Goal: Check status: Check status

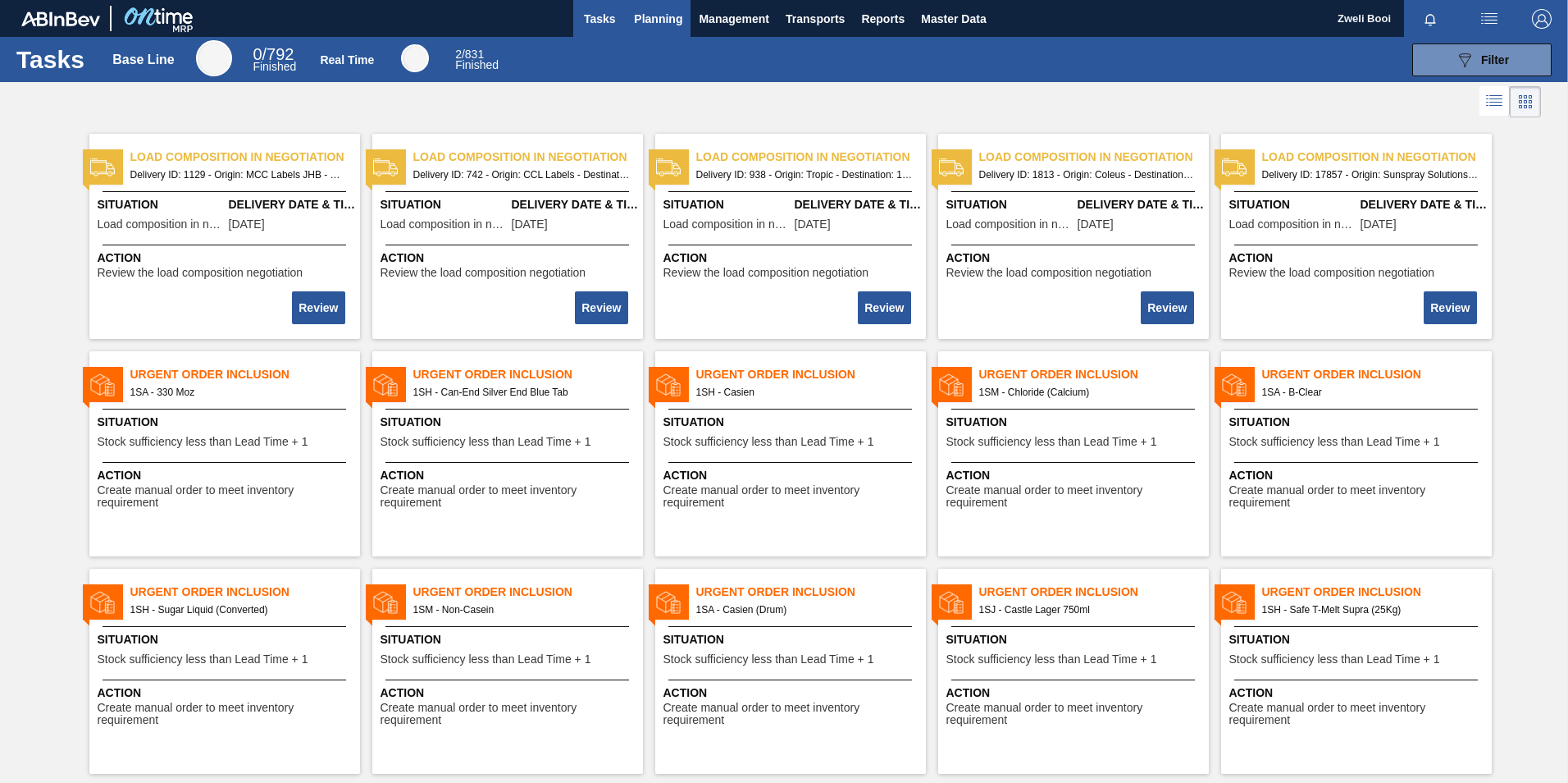
click at [662, 9] on span "Planning" at bounding box center [658, 18] width 49 height 20
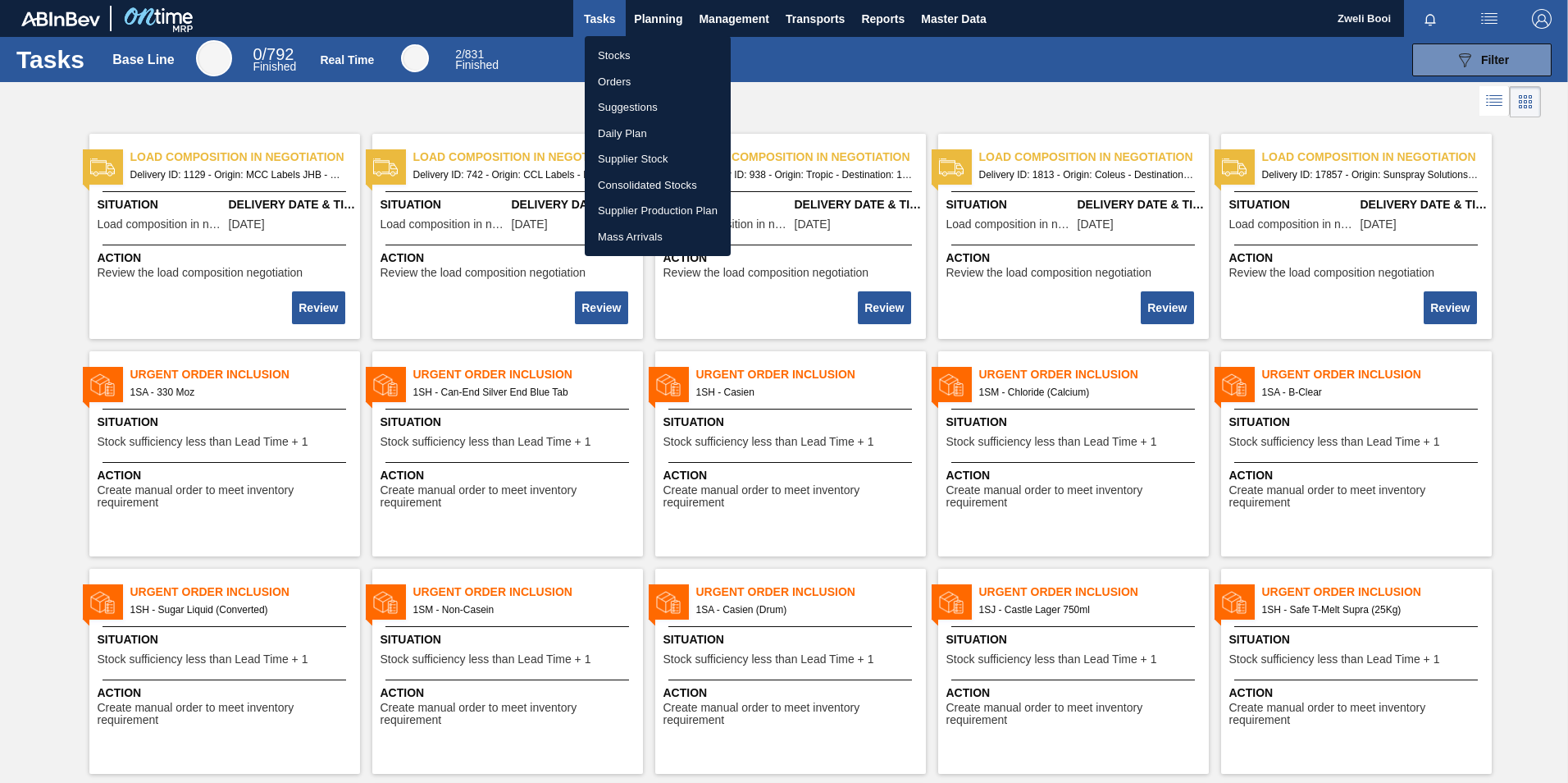
click at [629, 51] on li "Stocks" at bounding box center [657, 56] width 146 height 26
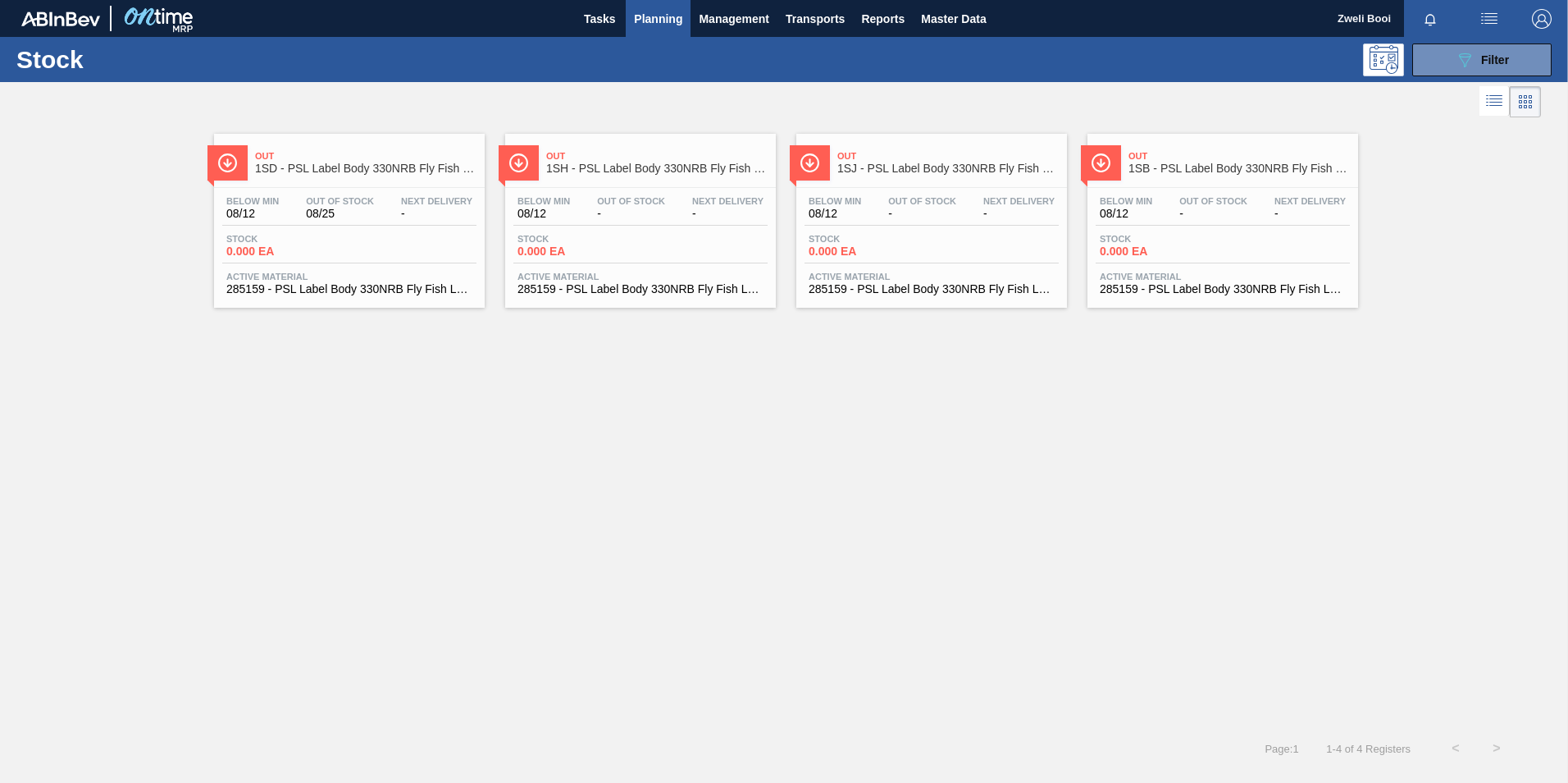
click at [1253, 167] on span "1SB - PSL Label Body 330NRB Fly Fish Lemon PU" at bounding box center [1239, 168] width 221 height 12
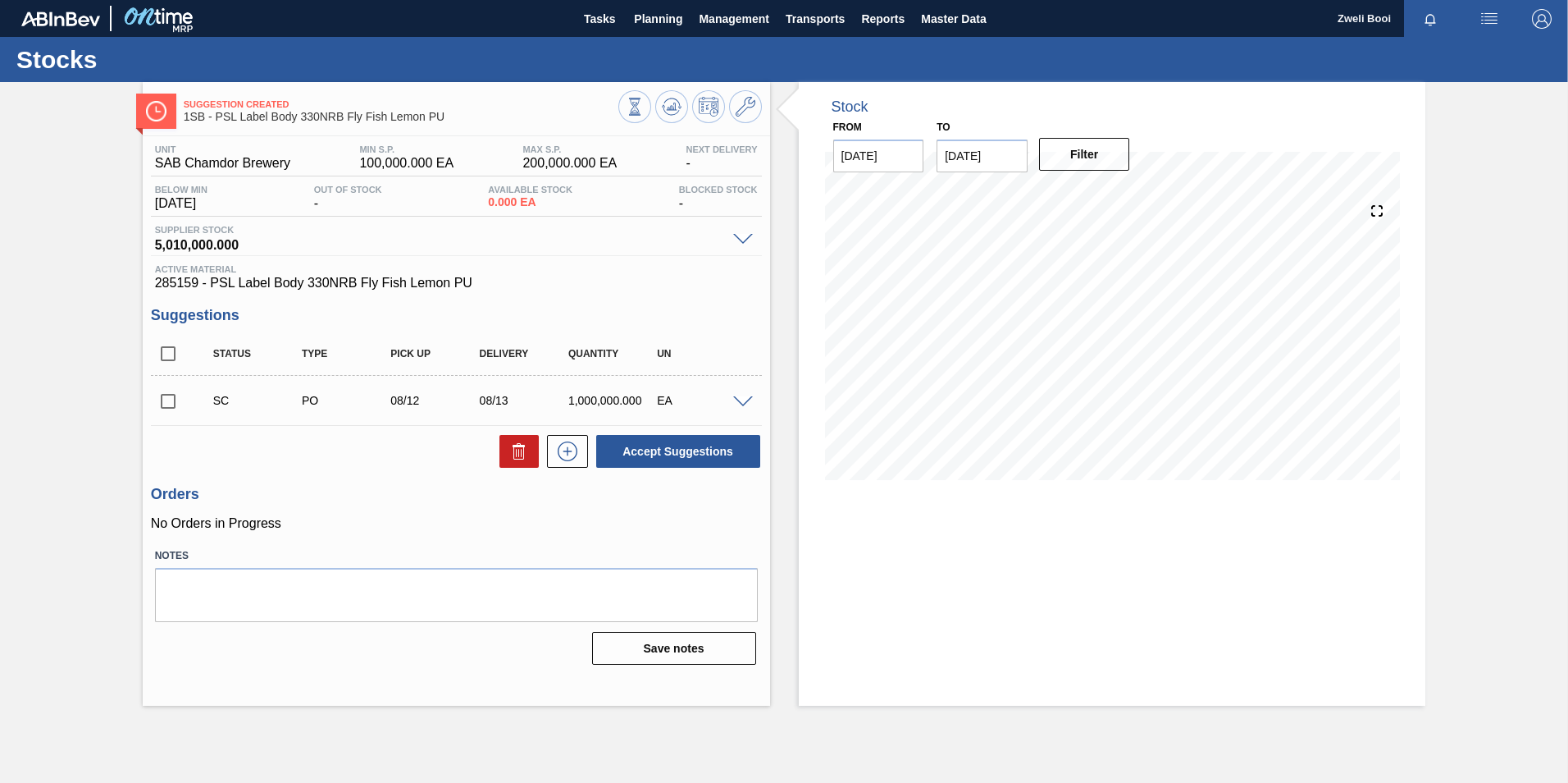
click at [740, 398] on span at bounding box center [743, 403] width 20 height 12
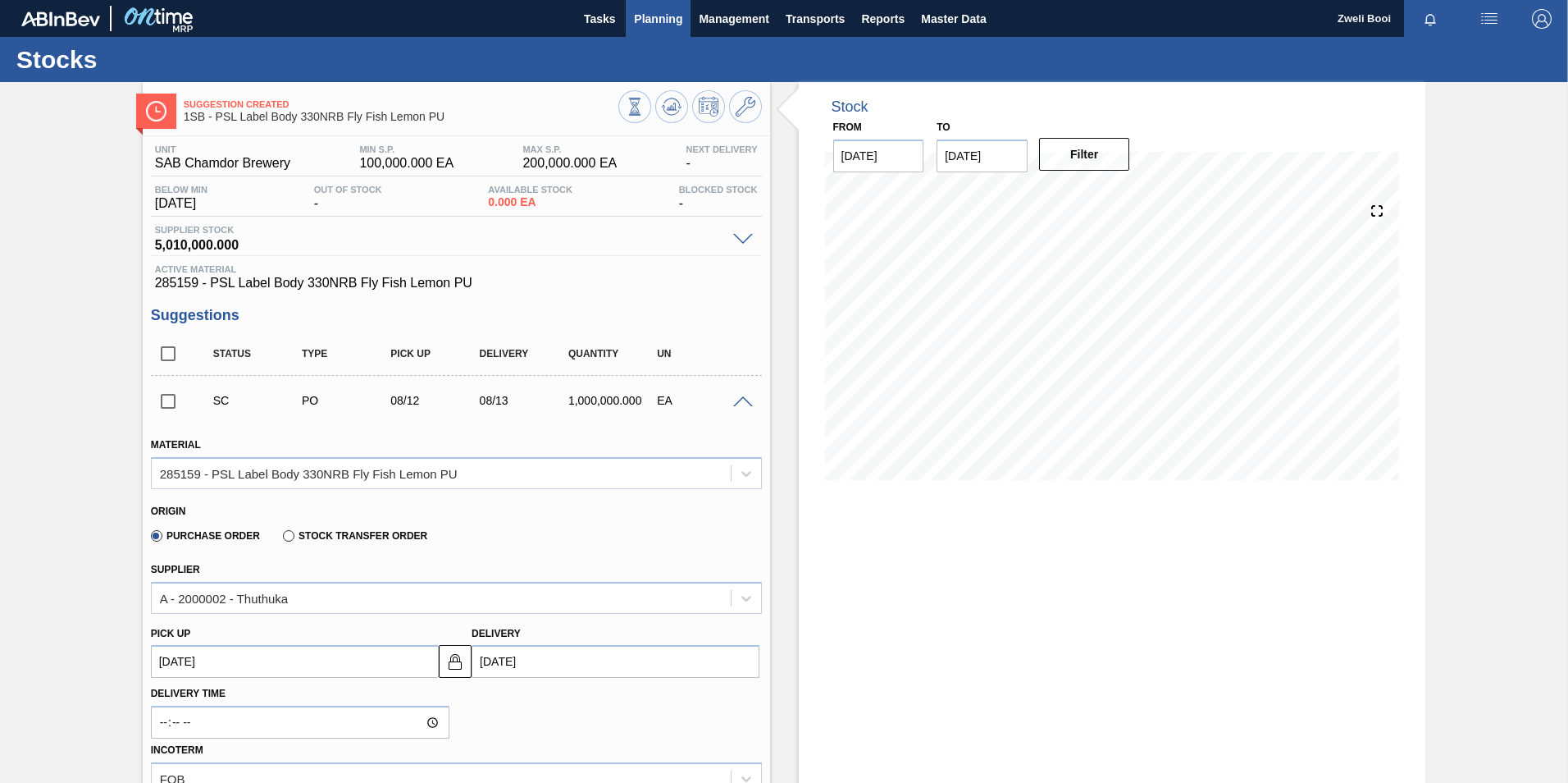
click at [669, 21] on span "Planning" at bounding box center [658, 18] width 49 height 20
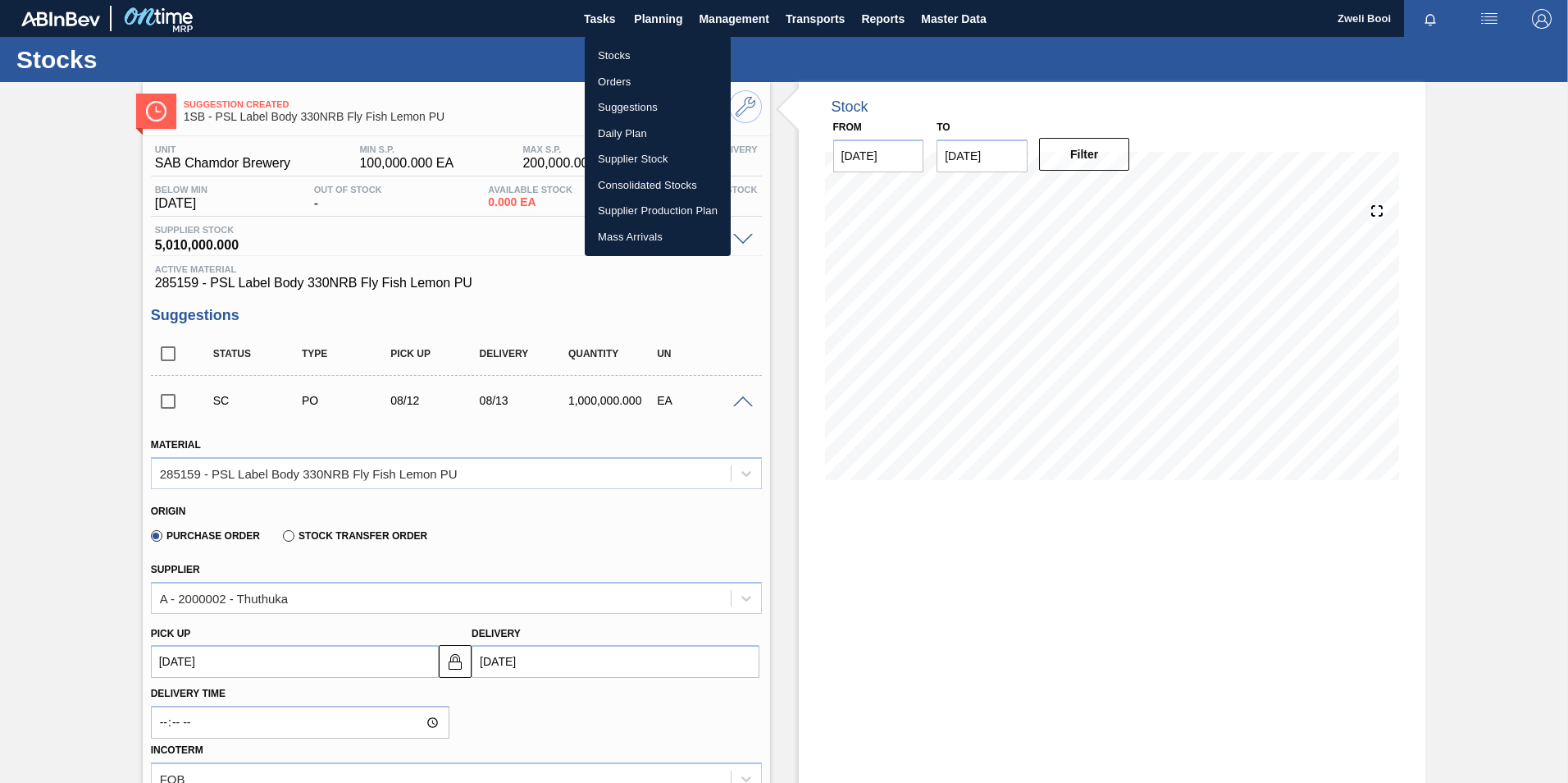
click at [614, 50] on li "Stocks" at bounding box center [657, 56] width 146 height 26
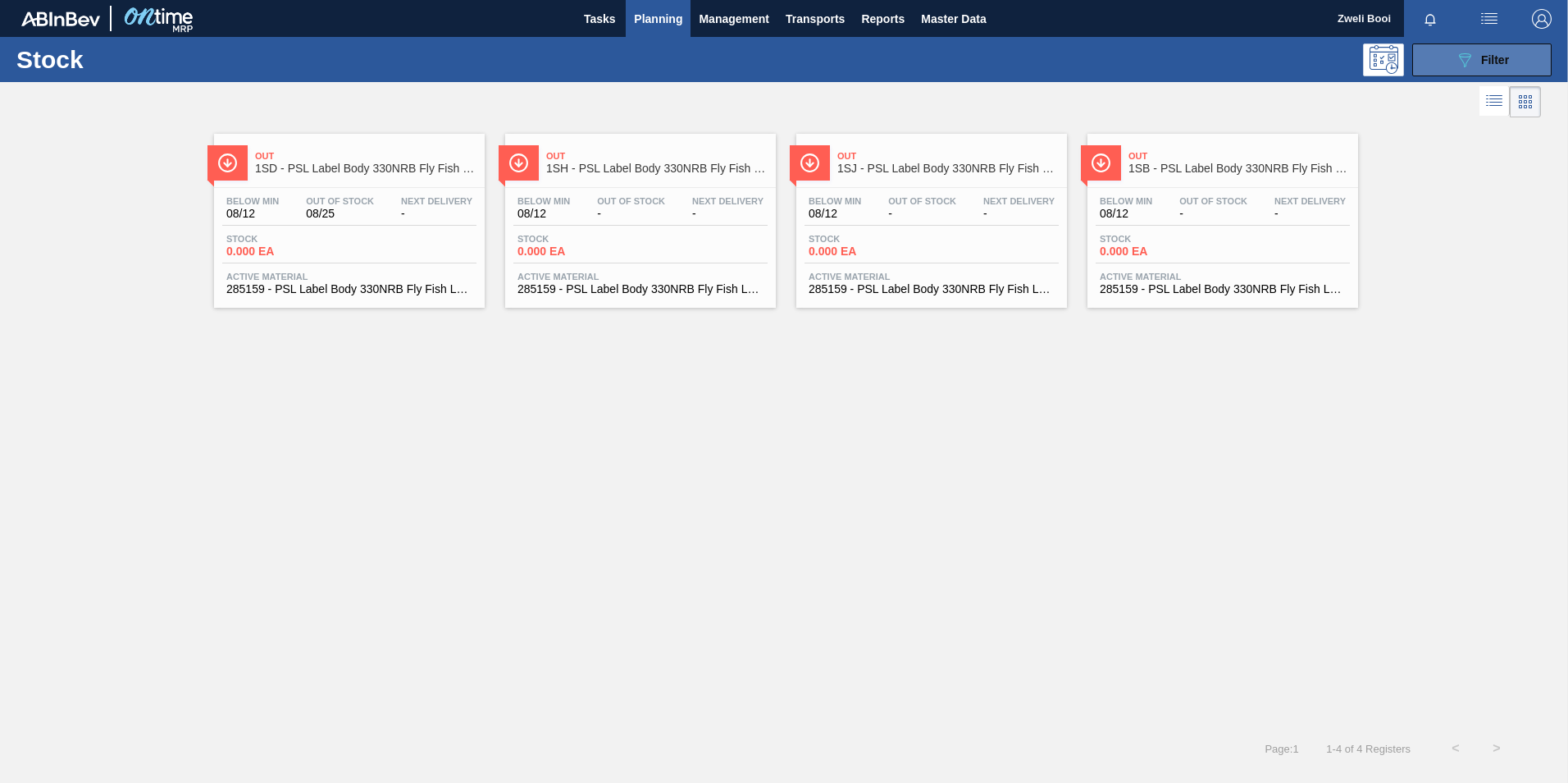
click at [1477, 61] on div "089F7B8B-B2A5-4AFE-B5C0-19BA573D28AC Filter" at bounding box center [1482, 59] width 54 height 20
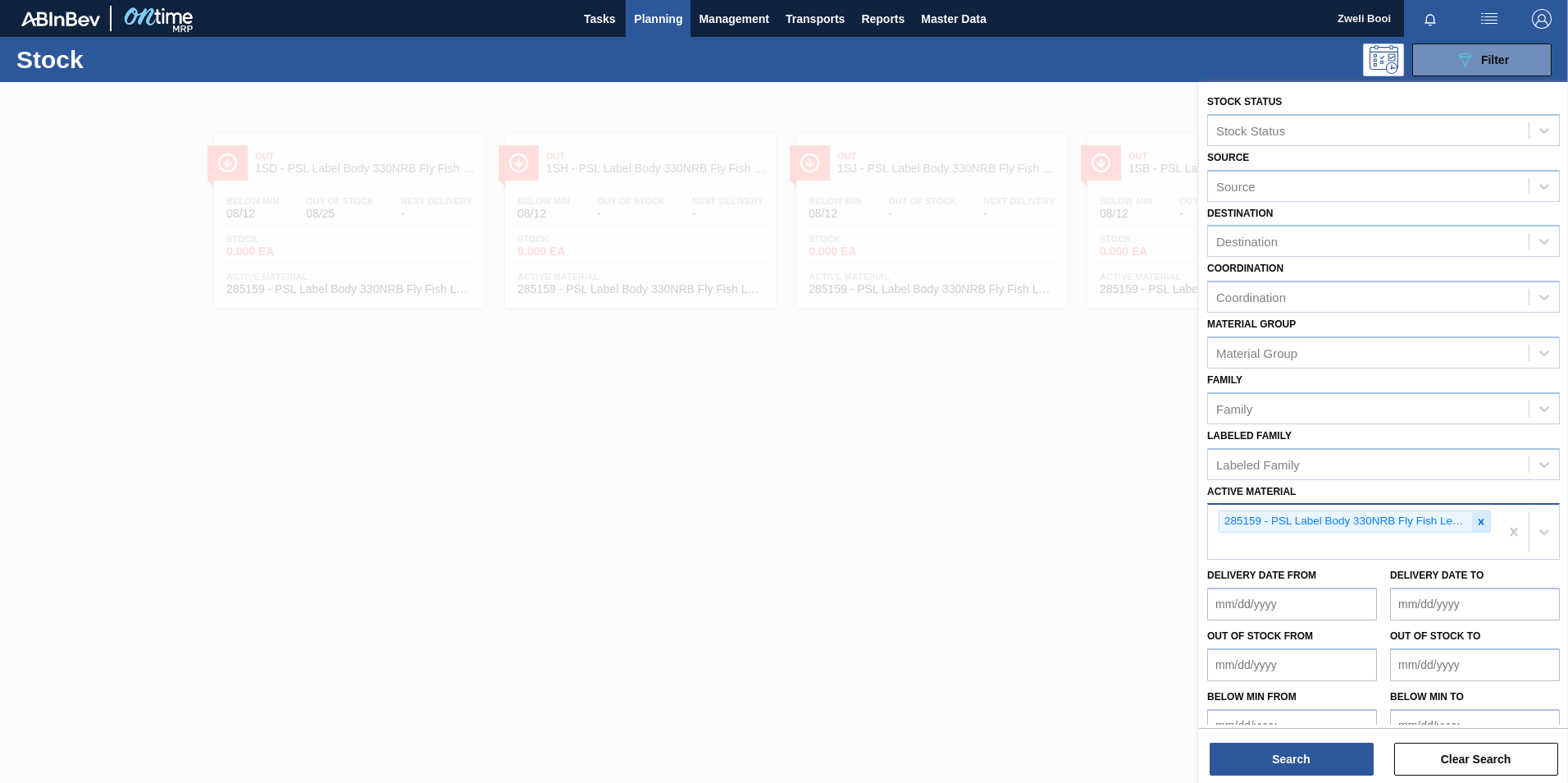
click at [1479, 521] on icon at bounding box center [1482, 521] width 6 height 6
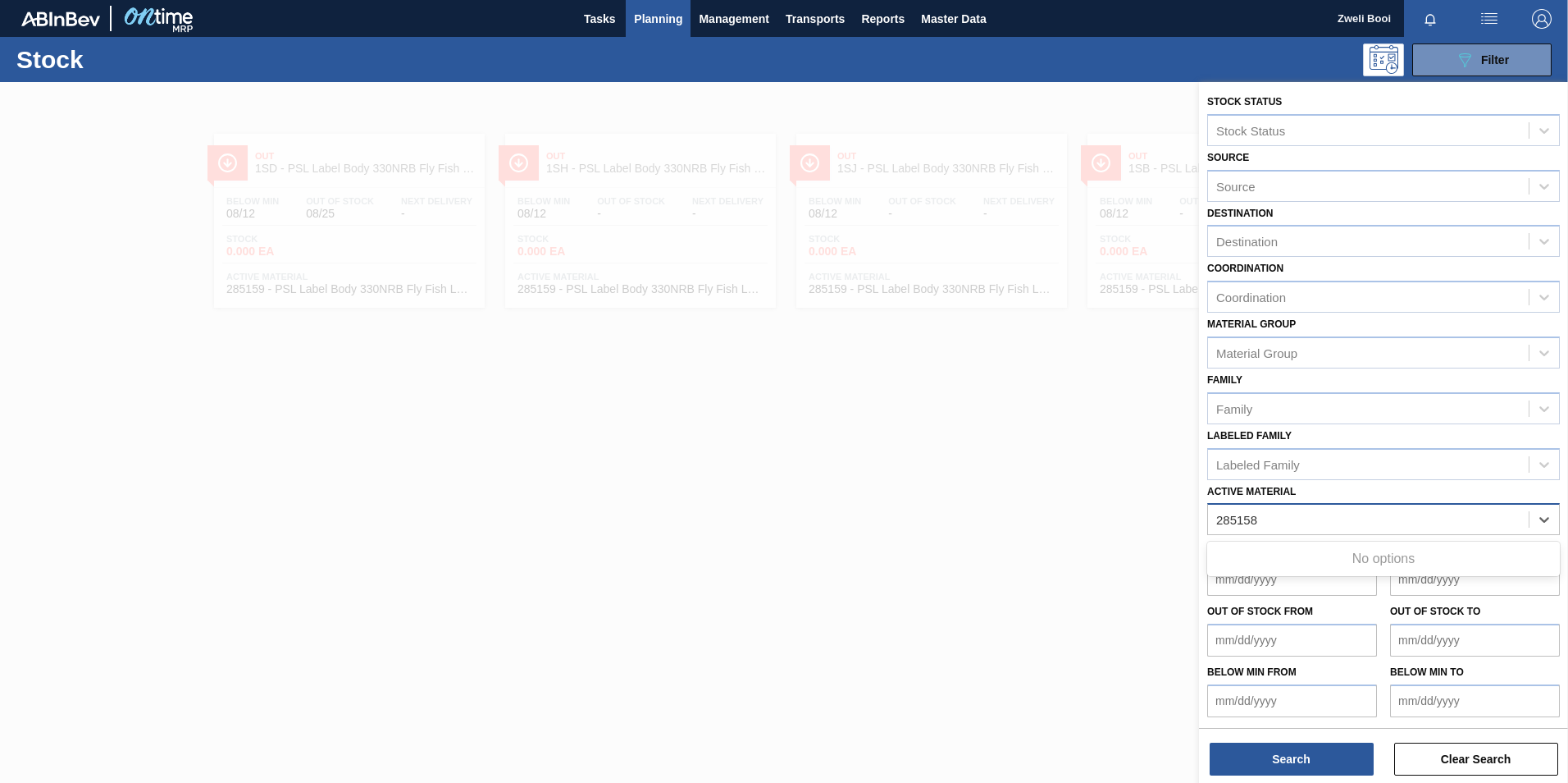
type Material "285158"
click at [982, 633] on div at bounding box center [784, 473] width 1568 height 783
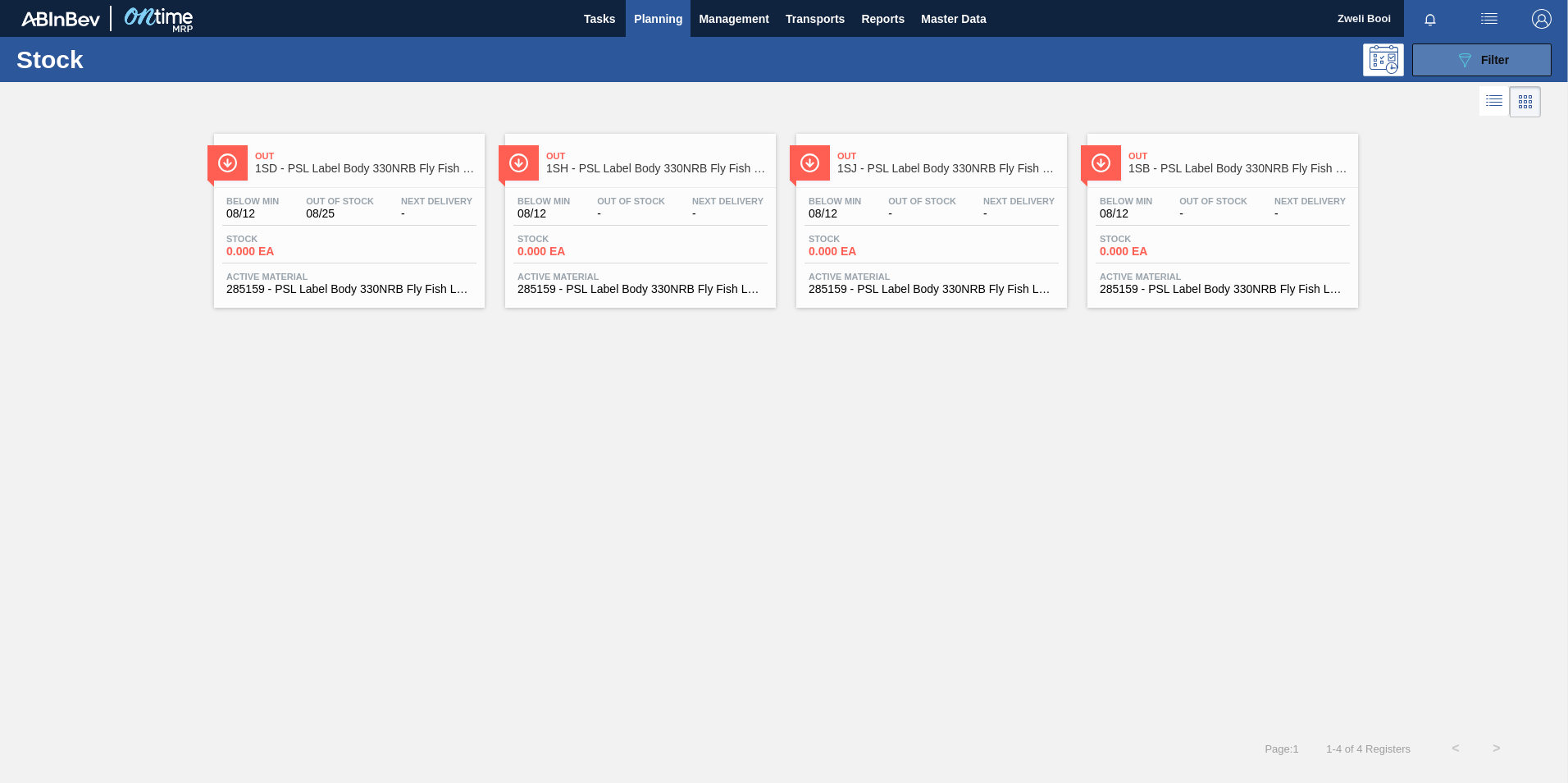
click at [1490, 61] on span "Filter" at bounding box center [1495, 59] width 28 height 13
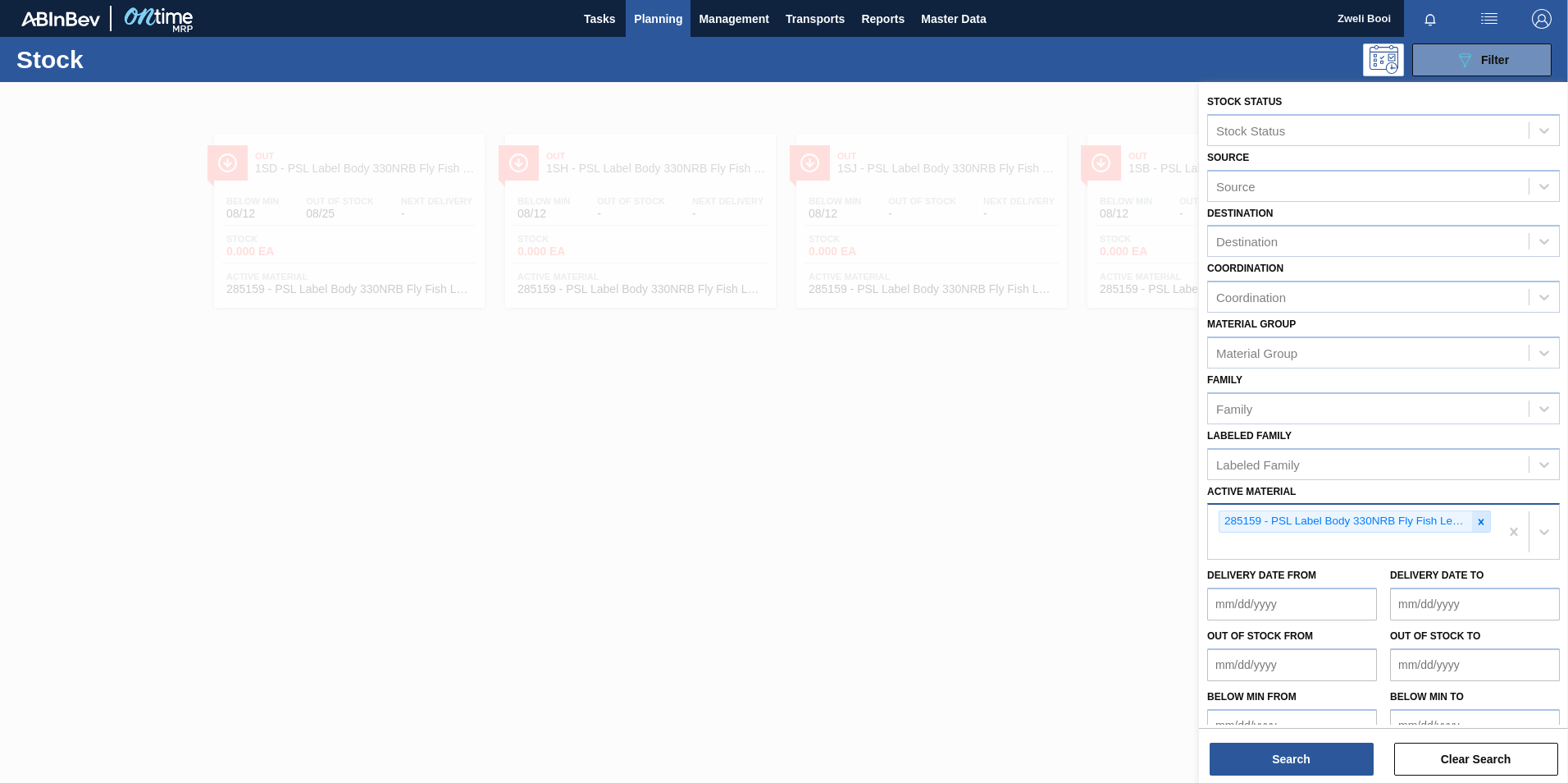
click at [1479, 521] on icon at bounding box center [1481, 521] width 11 height 11
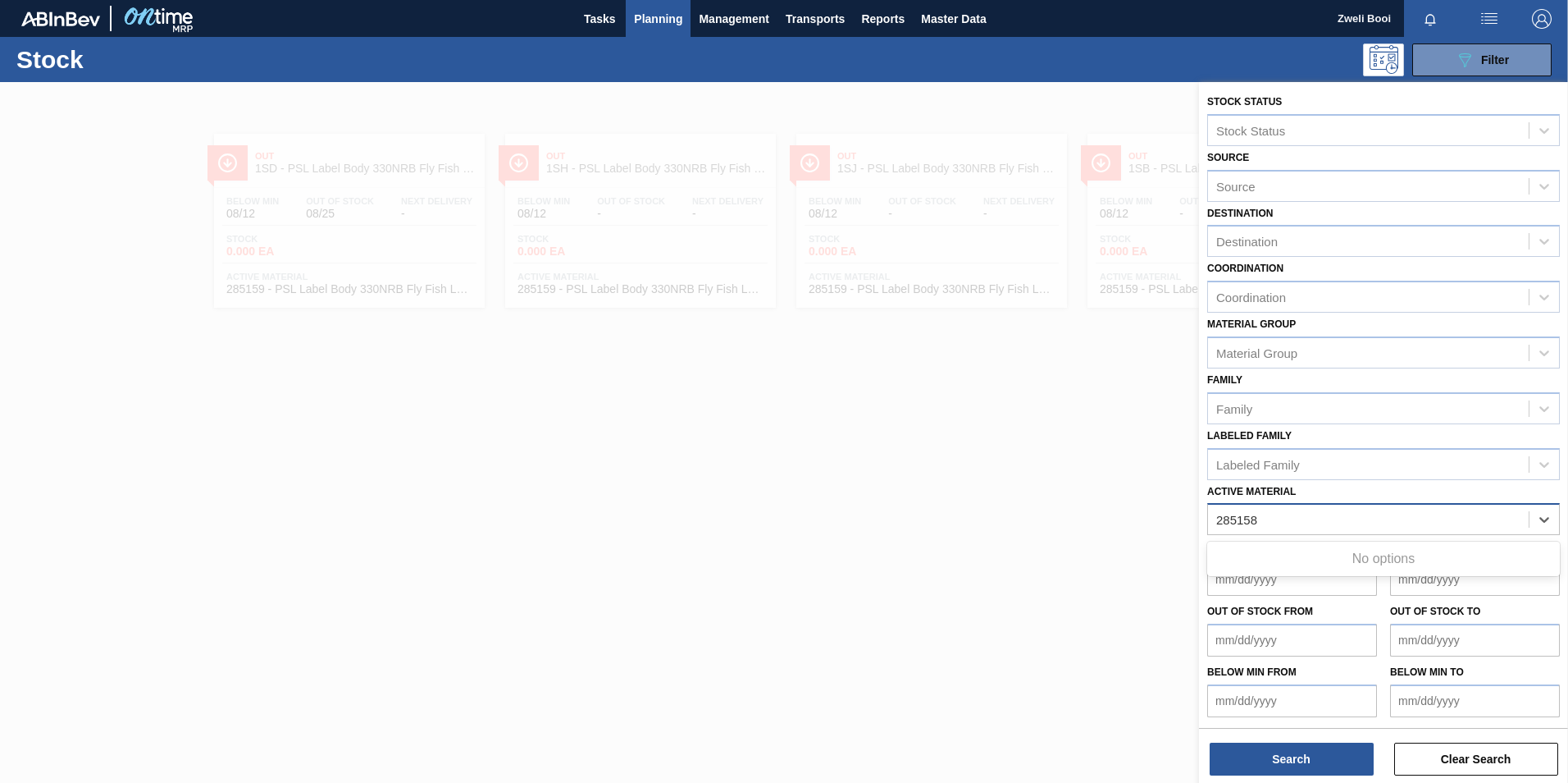
type Material "285158"
click at [1232, 520] on div "Active Material" at bounding box center [1257, 520] width 80 height 14
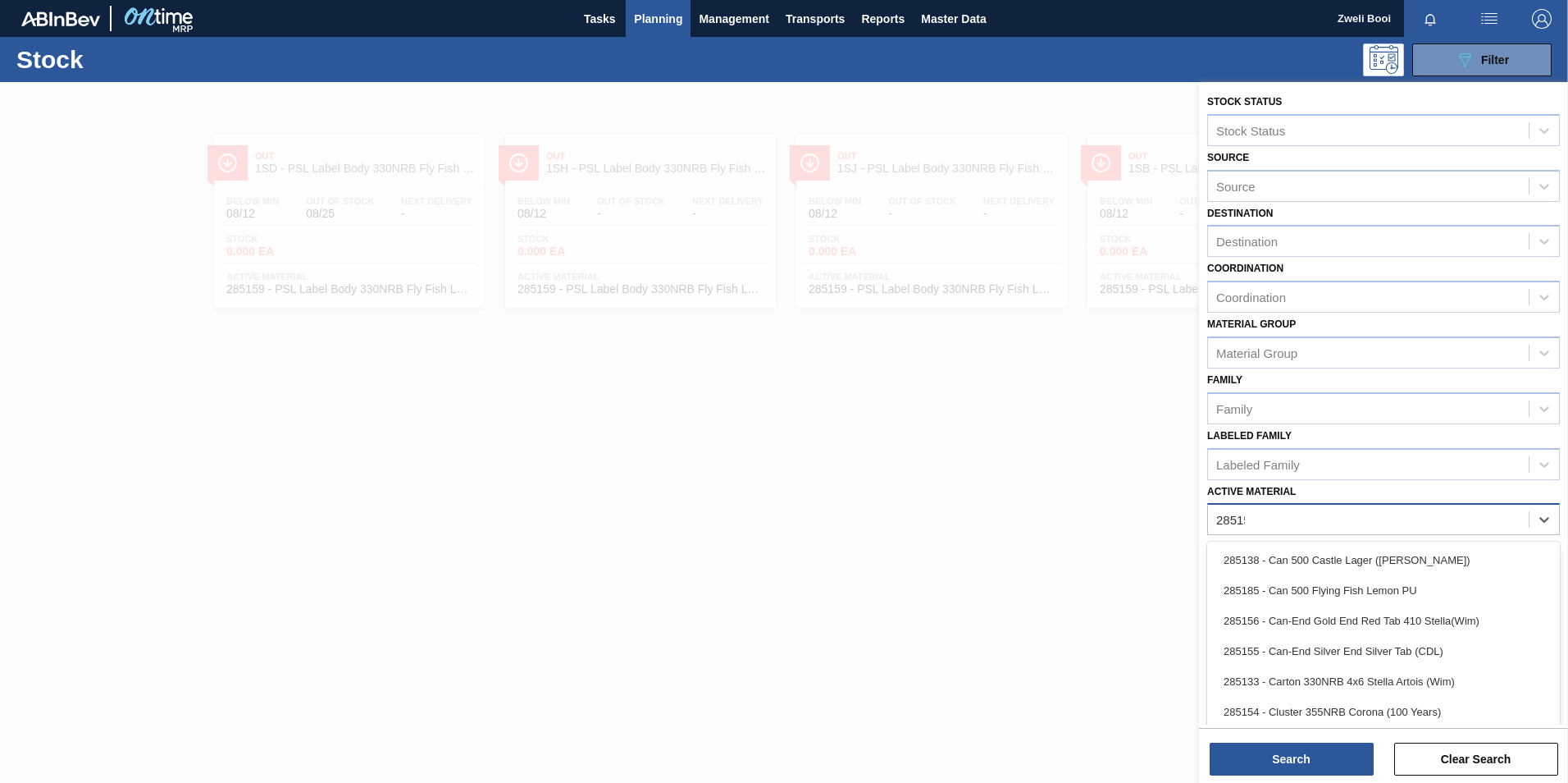
type Material "285159"
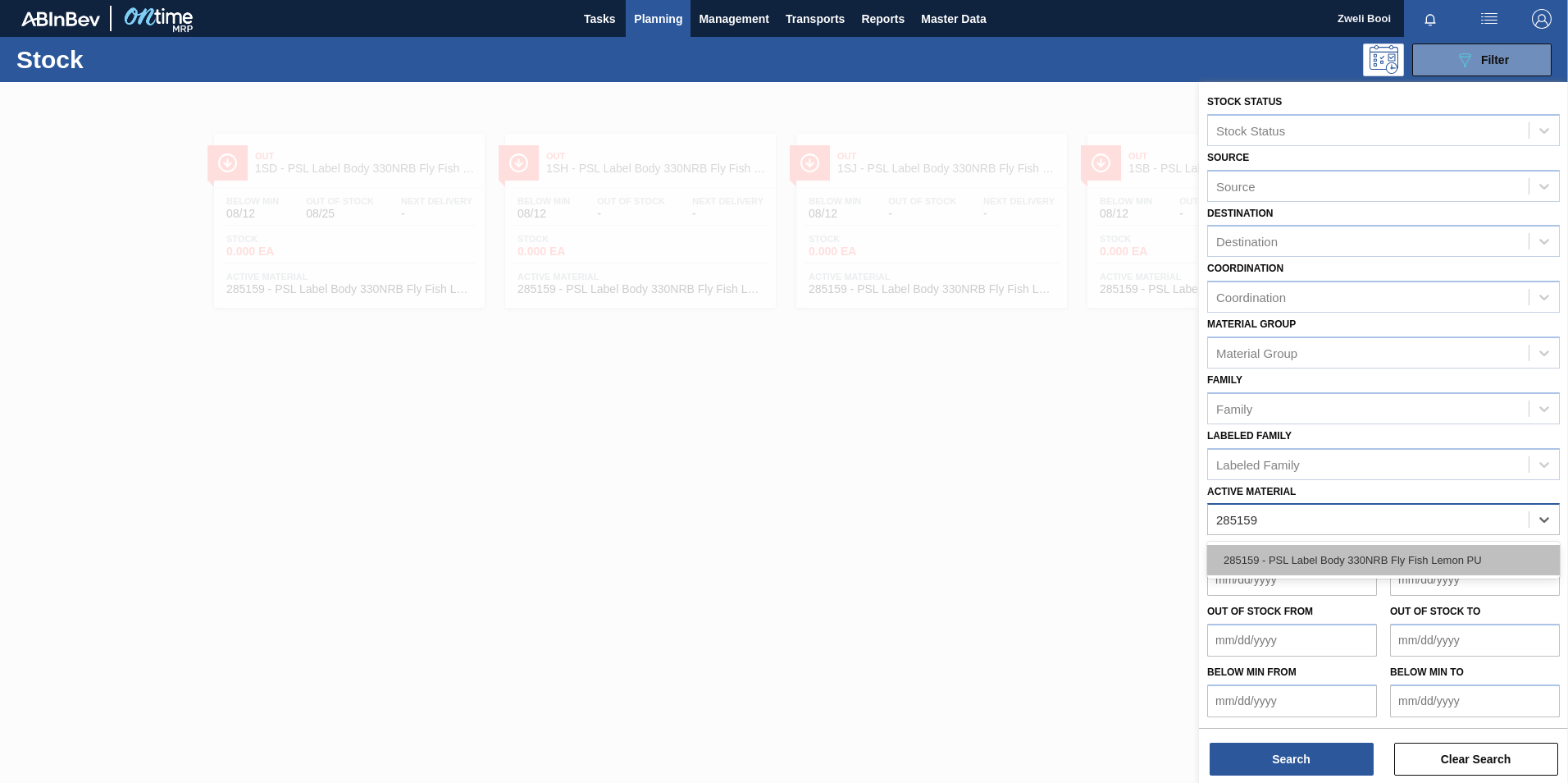
click at [1383, 559] on div "285159 - PSL Label Body 330NRB Fly Fish Lemon PU" at bounding box center [1383, 560] width 353 height 31
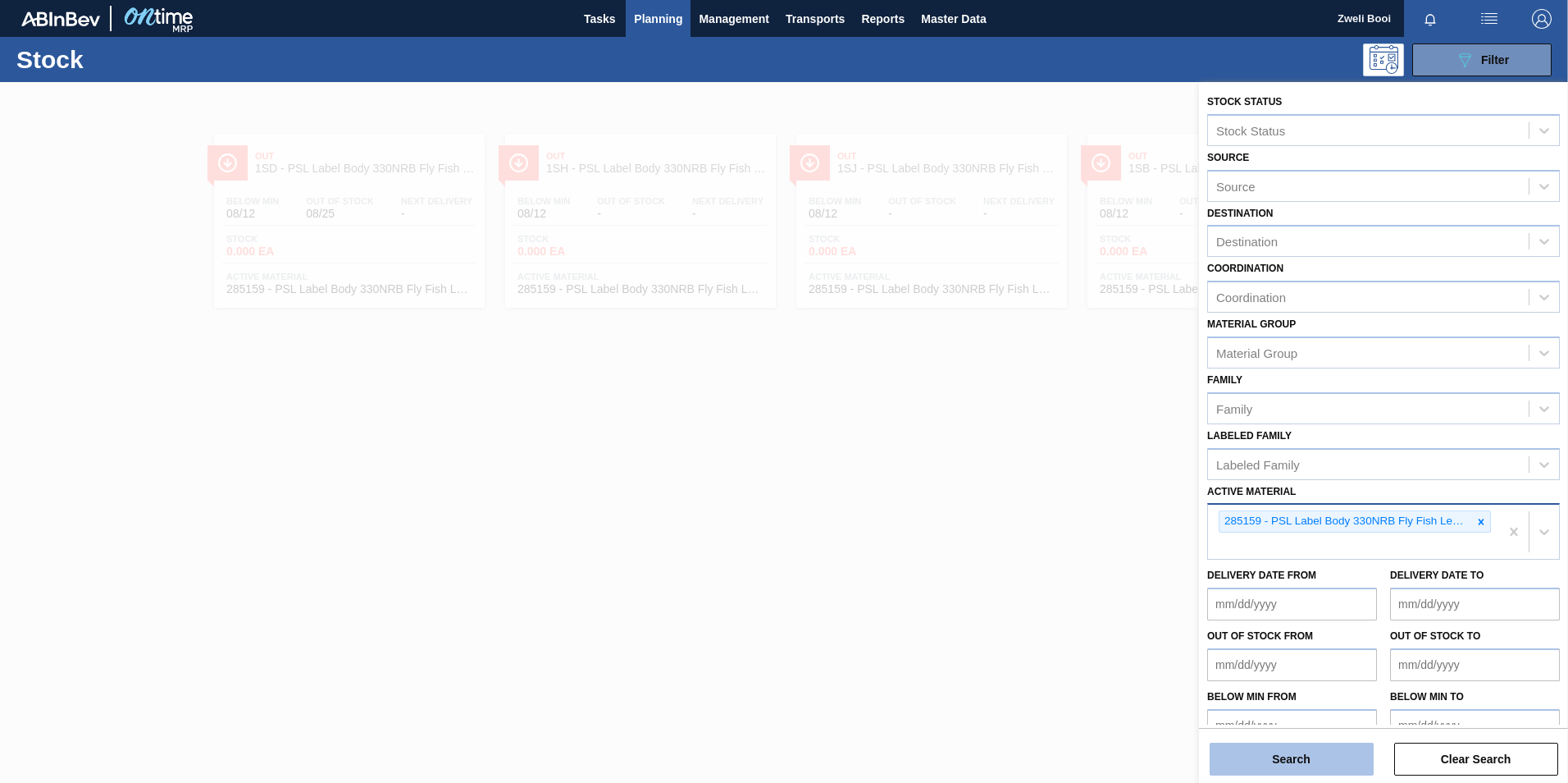
click at [1343, 761] on button "Search" at bounding box center [1292, 759] width 164 height 33
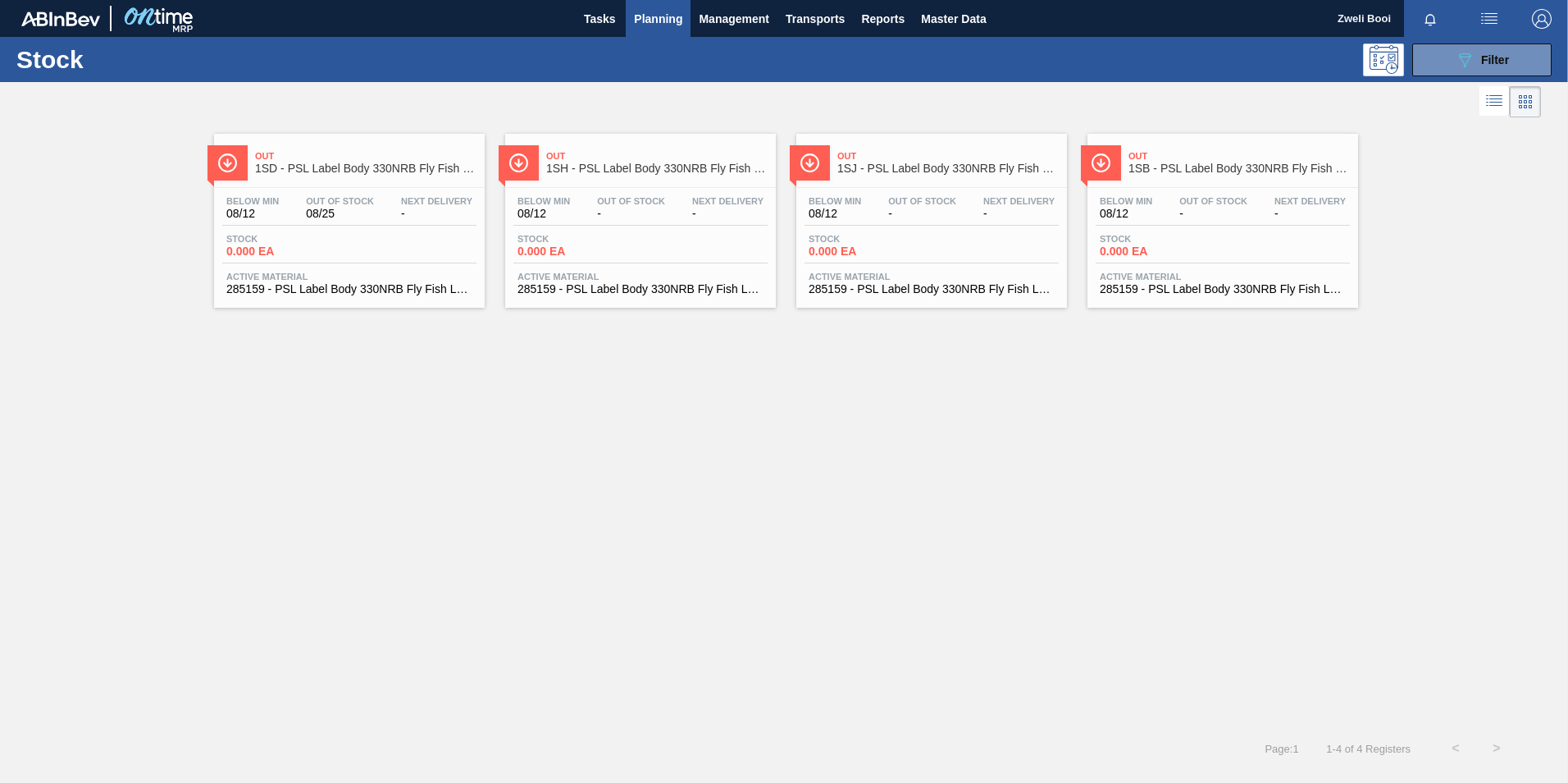
click at [1213, 201] on span "Out Of Stock" at bounding box center [1213, 201] width 68 height 10
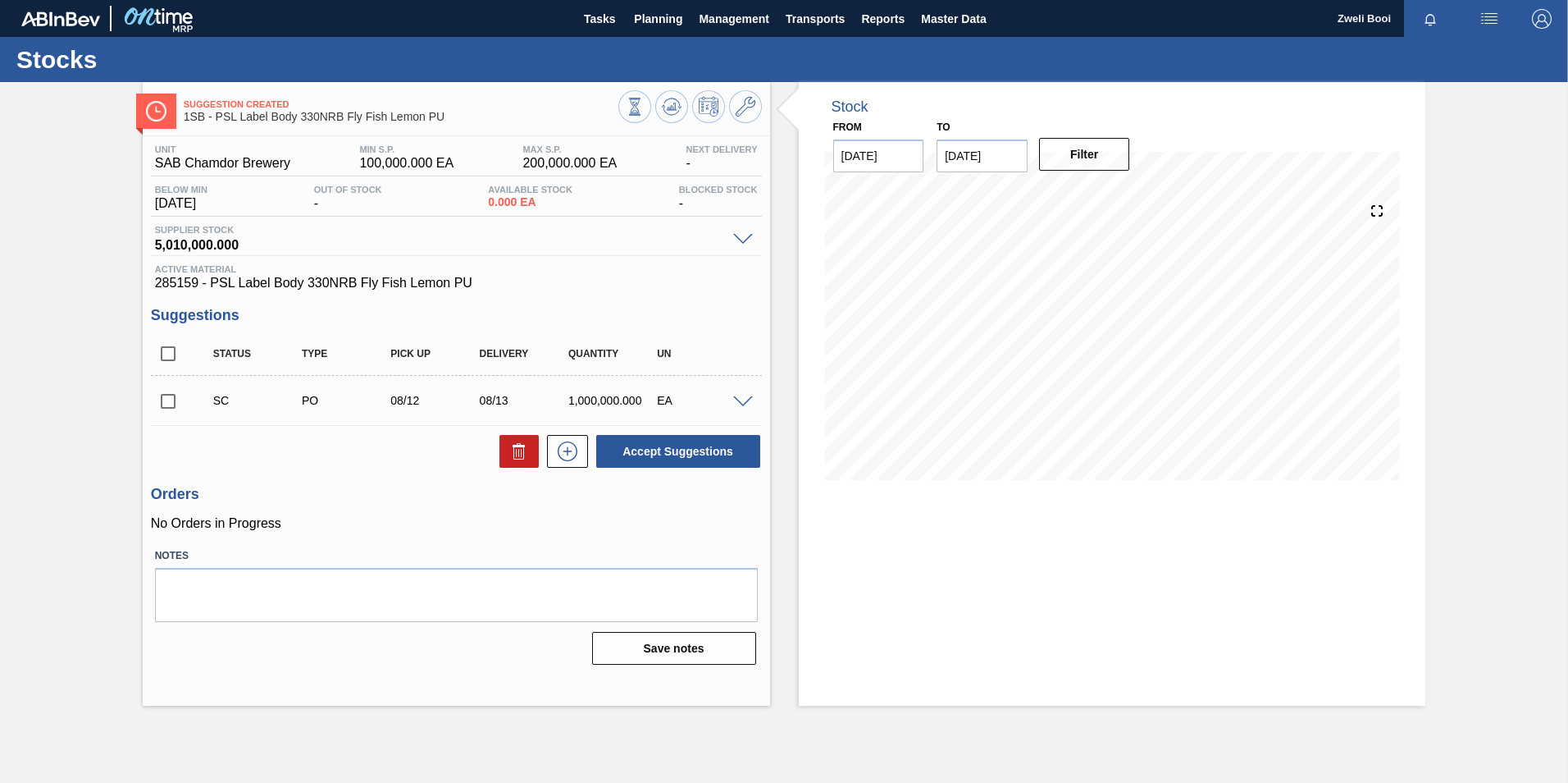
click at [746, 403] on span at bounding box center [743, 403] width 20 height 12
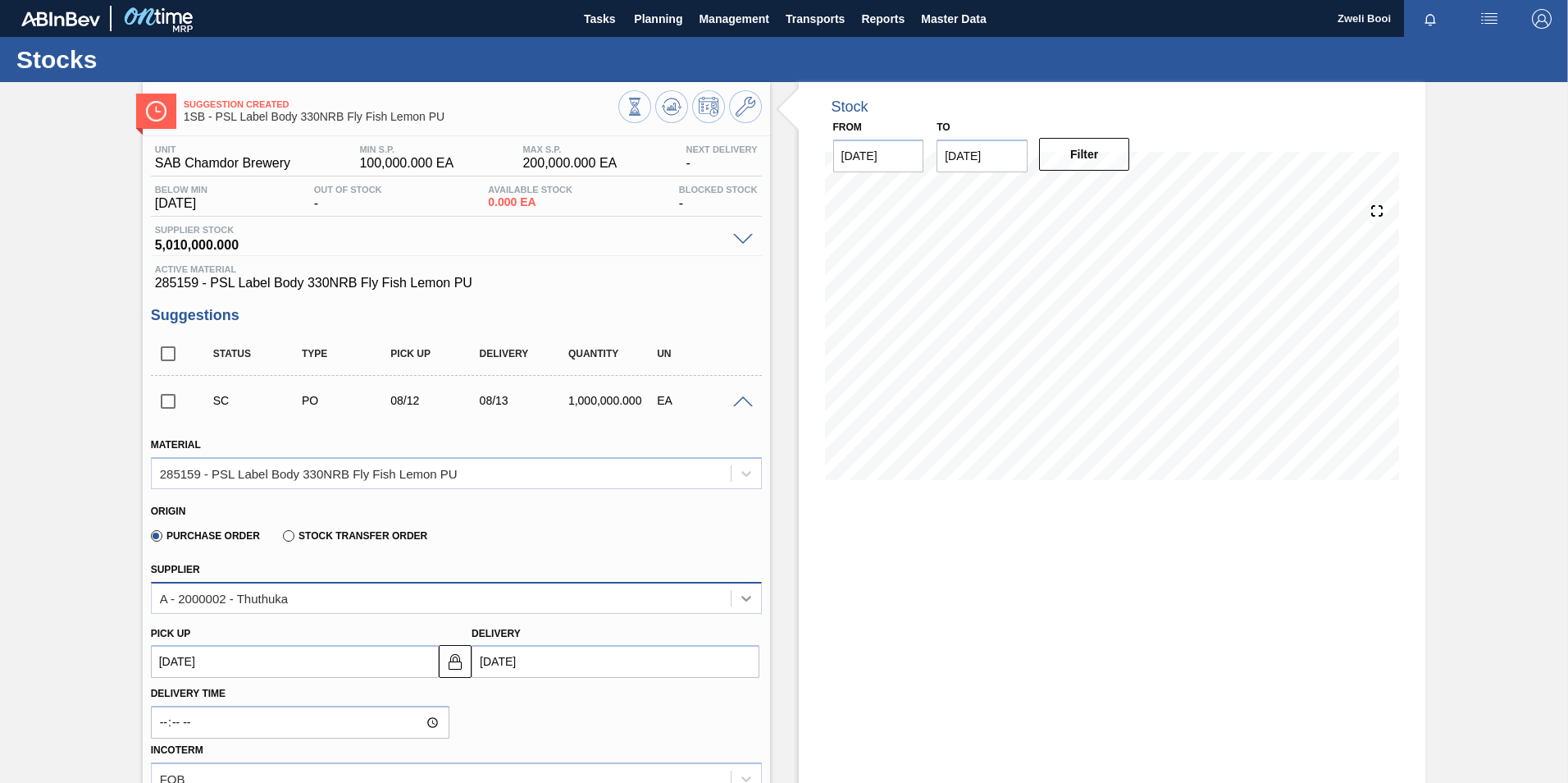
click at [743, 596] on icon at bounding box center [746, 598] width 17 height 17
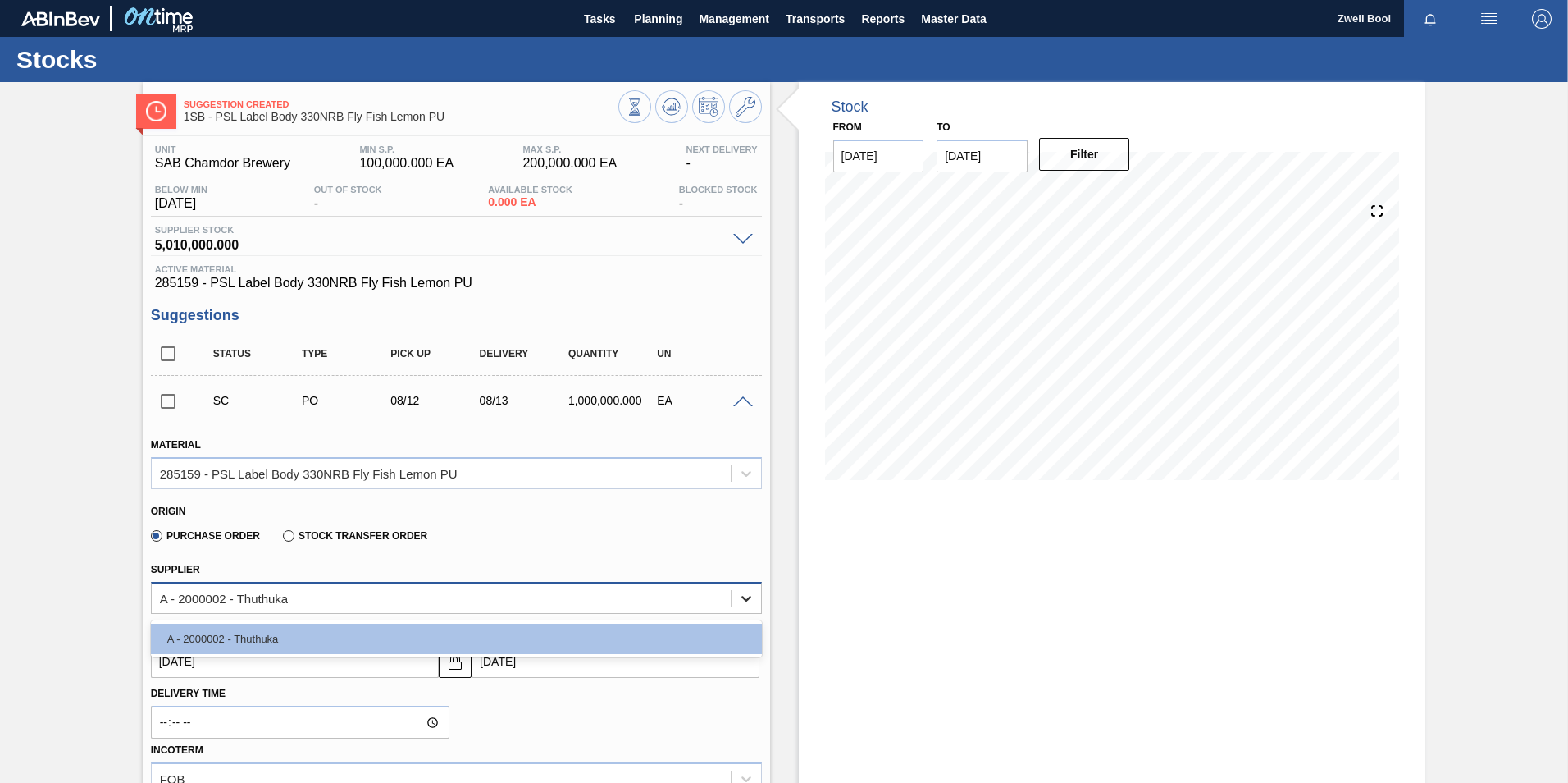
click at [743, 596] on icon at bounding box center [746, 598] width 17 height 17
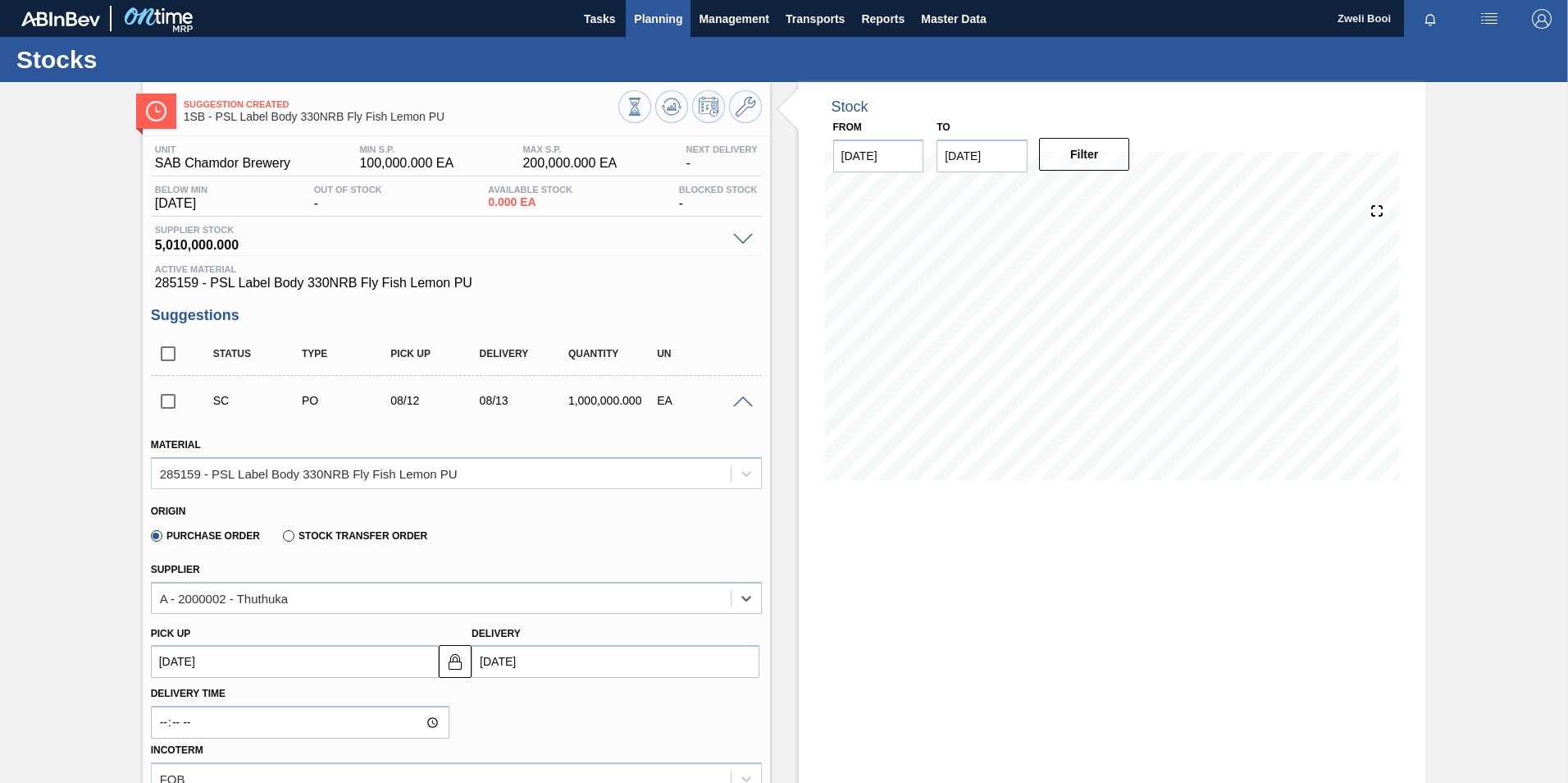
click at [648, 16] on span "Planning" at bounding box center [658, 18] width 49 height 20
